Goal: Navigation & Orientation: Go to known website

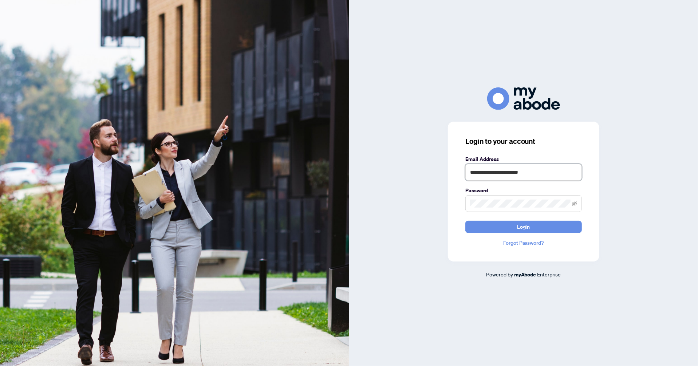
click at [540, 170] on input "**********" at bounding box center [523, 172] width 117 height 17
type input "**********"
click at [495, 228] on button "Login" at bounding box center [523, 227] width 117 height 12
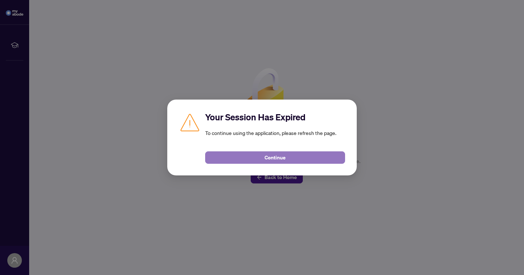
click at [261, 162] on button "Continue" at bounding box center [275, 157] width 140 height 12
